Goal: Task Accomplishment & Management: Manage account settings

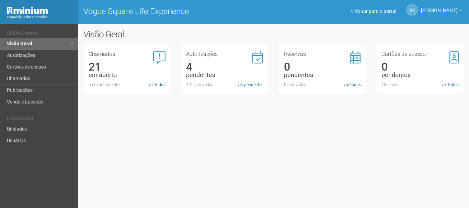
click at [299, 171] on div "Voltar para o portal Operacional Visão Geral Autorizações Cartões de acesso Cha…" at bounding box center [234, 116] width 469 height 184
click at [248, 84] on link "ver pendentes" at bounding box center [251, 85] width 26 height 6
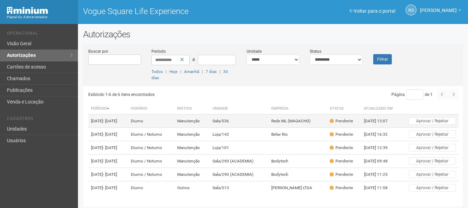
scroll to position [25, 0]
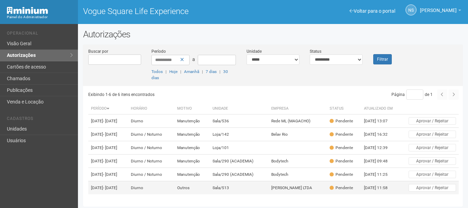
click at [251, 187] on td "Sala/513" at bounding box center [239, 188] width 58 height 13
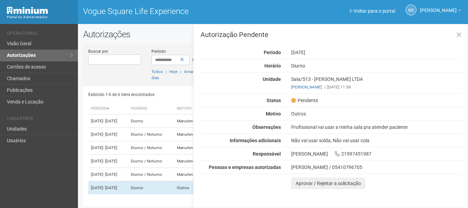
click at [247, 27] on div "Autorização Pendente Período 13/10/2025 Horário Diurno Unidade Sala/513 - AMAND…" at bounding box center [330, 116] width 275 height 184
click at [160, 171] on td "Diurno / Noturno" at bounding box center [151, 174] width 46 height 13
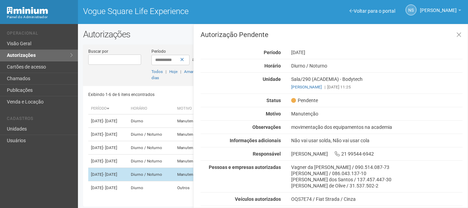
click at [162, 168] on td "Diurno / Noturno" at bounding box center [151, 174] width 46 height 13
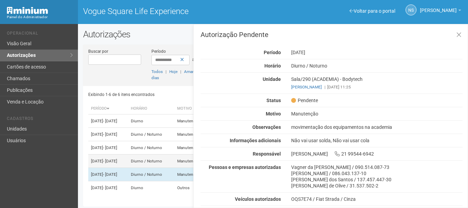
click at [159, 155] on td "Diurno / Noturno" at bounding box center [151, 161] width 46 height 13
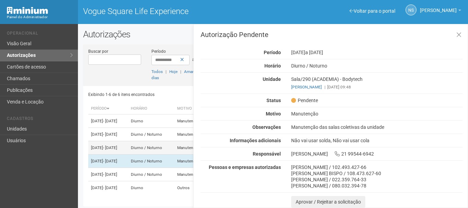
click at [159, 141] on td "Diurno / Noturno" at bounding box center [151, 147] width 46 height 13
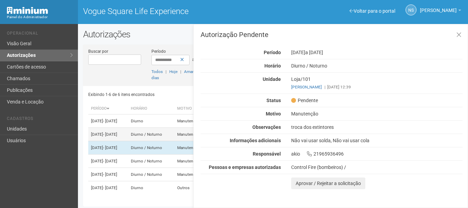
click at [164, 128] on td "Diurno / Noturno" at bounding box center [151, 134] width 46 height 13
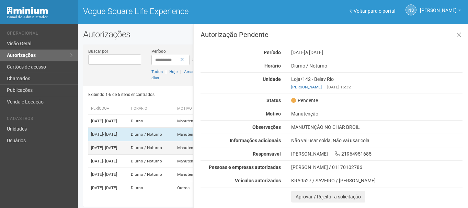
click at [166, 141] on td "Diurno / Noturno" at bounding box center [151, 147] width 46 height 13
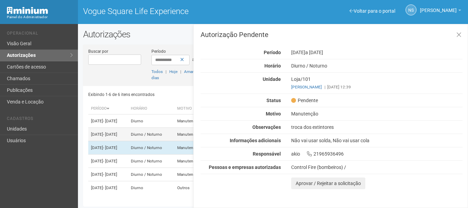
click at [161, 128] on td "Diurno / Noturno" at bounding box center [151, 134] width 46 height 13
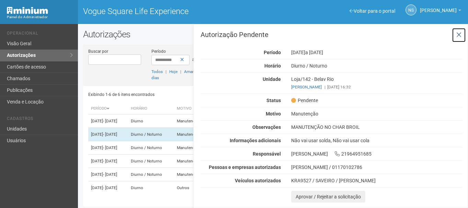
click at [454, 36] on button at bounding box center [459, 35] width 14 height 15
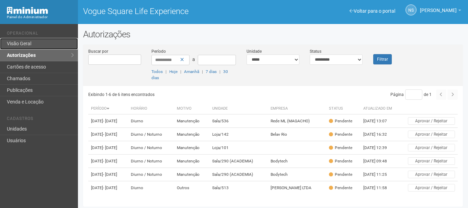
click at [38, 42] on link "Visão Geral" at bounding box center [39, 44] width 78 height 12
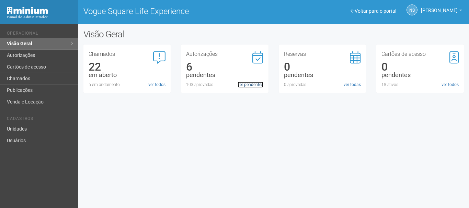
click at [250, 83] on link "ver pendentes" at bounding box center [251, 85] width 26 height 6
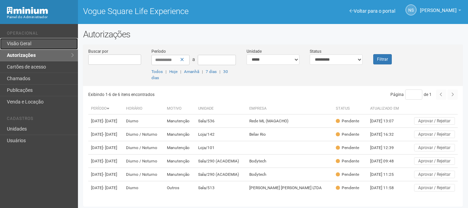
click at [70, 44] on link "Visão Geral" at bounding box center [39, 44] width 78 height 12
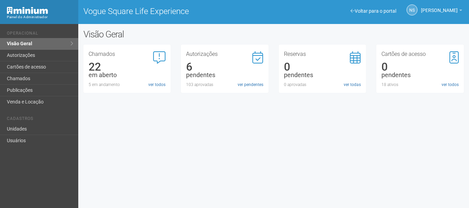
click at [248, 126] on div "Voltar para o portal Operacional Visão Geral Autorizações Cartões de acesso Cha…" at bounding box center [234, 116] width 469 height 184
